Goal: Task Accomplishment & Management: Manage account settings

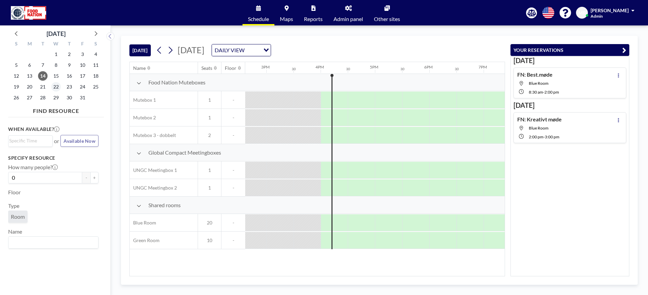
scroll to position [0, 842]
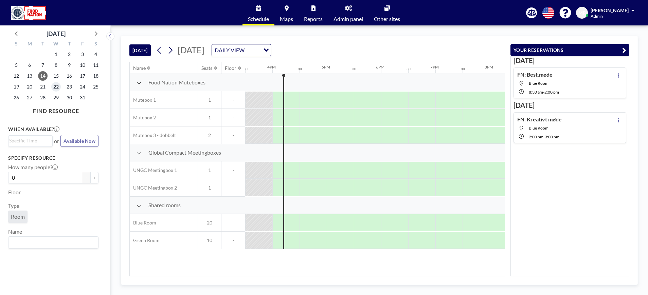
click at [58, 87] on span "22" at bounding box center [56, 87] width 10 height 10
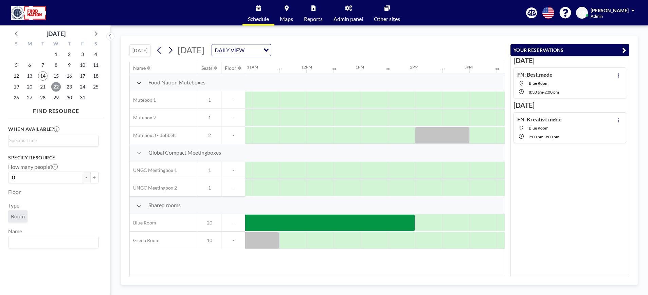
scroll to position [0, 611]
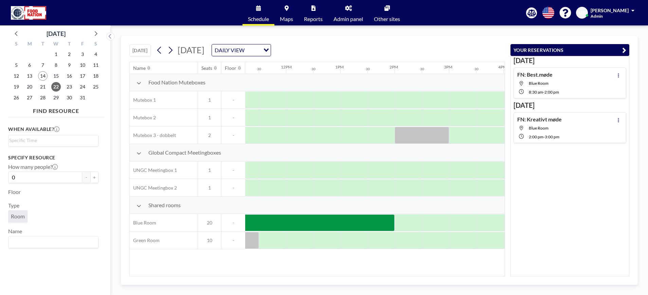
click at [539, 76] on h4 "FN: Best.møde" at bounding box center [534, 74] width 35 height 7
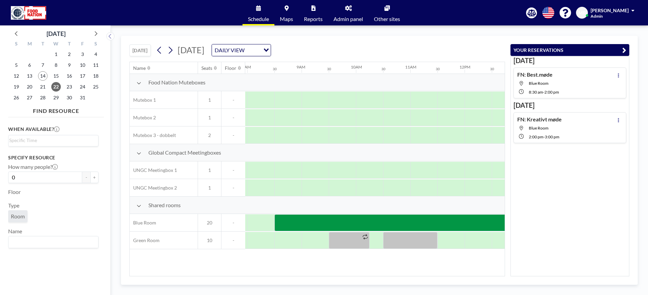
scroll to position [0, 435]
click at [617, 74] on icon at bounding box center [618, 75] width 3 height 4
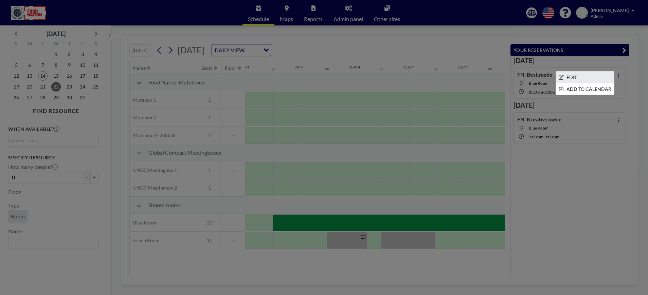
click at [572, 78] on li "EDIT" at bounding box center [585, 78] width 58 height 12
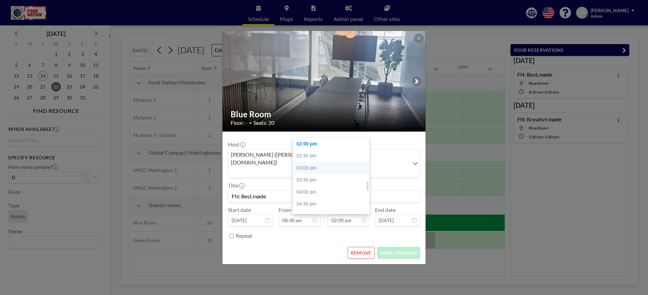
scroll to position [288, 0]
click at [322, 165] on div "01:00 pm" at bounding box center [333, 171] width 81 height 12
type input "01:00 pm"
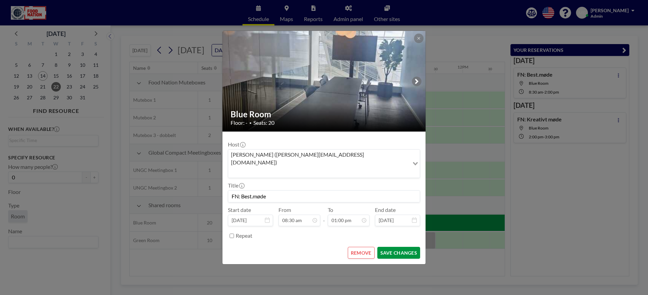
click at [398, 247] on button "SAVE CHANGES" at bounding box center [398, 253] width 43 height 12
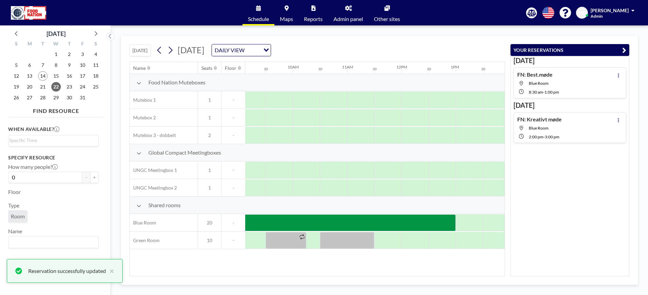
scroll to position [0, 516]
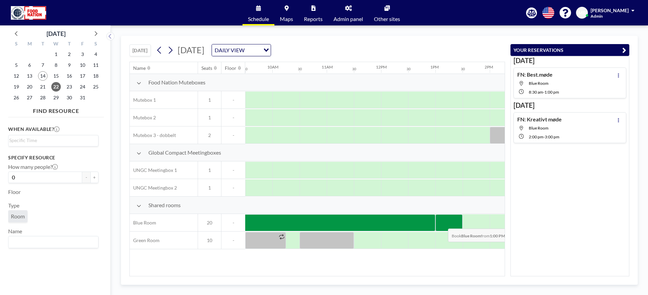
click at [442, 224] on div at bounding box center [448, 223] width 27 height 17
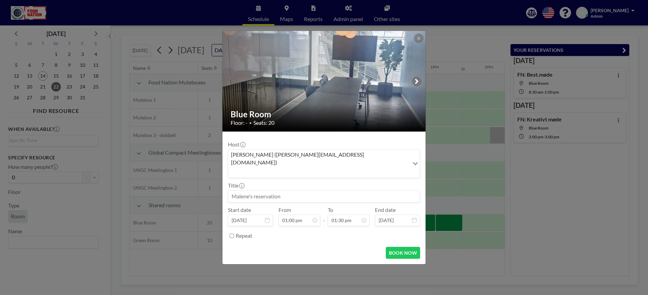
click at [238, 191] on input at bounding box center [323, 197] width 191 height 12
click at [297, 191] on input "FN: Økonomisystemer" at bounding box center [323, 197] width 191 height 12
type input "FN: Økonomisystemer"
click at [364, 218] on icon at bounding box center [363, 220] width 5 height 5
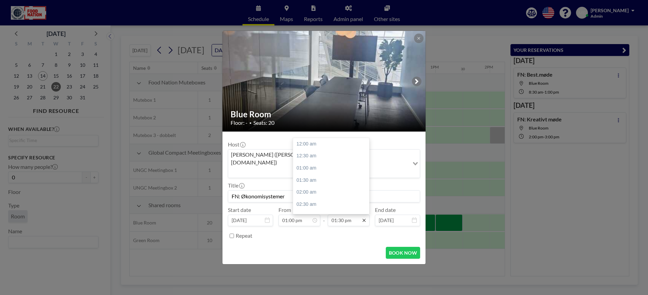
scroll to position [326, 0]
click at [327, 150] on div "02:00 pm" at bounding box center [333, 156] width 81 height 12
type input "02:00 pm"
click at [400, 247] on button "BOOK NOW" at bounding box center [403, 253] width 34 height 12
